Goal: Communication & Community: Participate in discussion

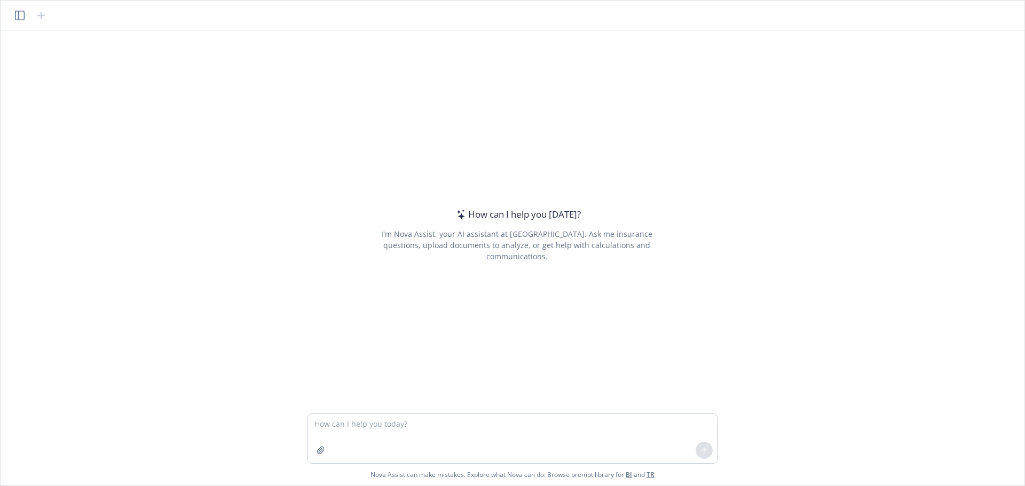
click at [401, 430] on textarea at bounding box center [512, 438] width 409 height 49
